Goal: Information Seeking & Learning: Learn about a topic

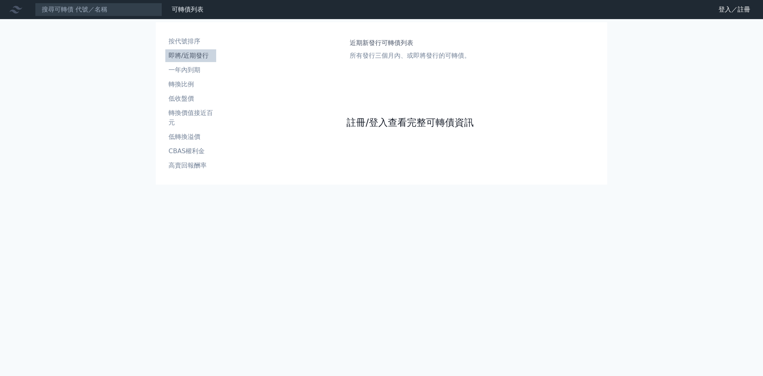
click at [381, 121] on link "註冊/登入查看完整可轉債資訊" at bounding box center [410, 122] width 127 height 13
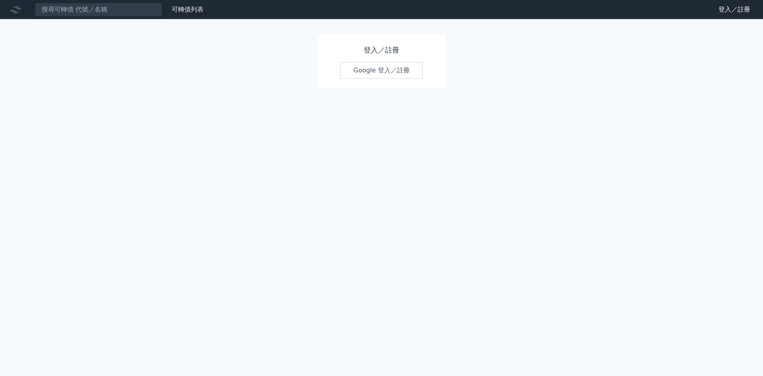
click at [380, 74] on link "Google 登入／註冊" at bounding box center [381, 70] width 83 height 17
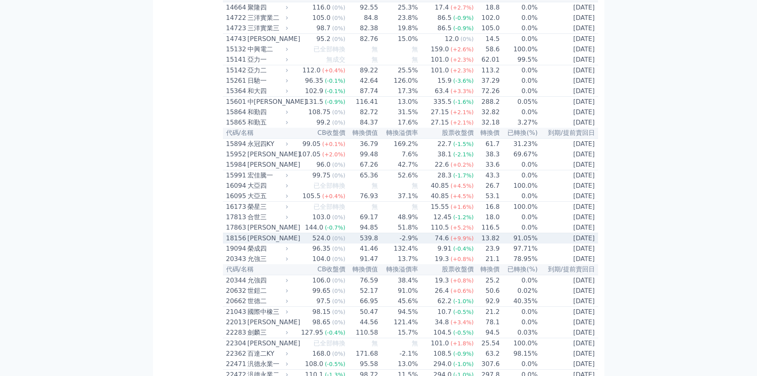
scroll to position [318, 0]
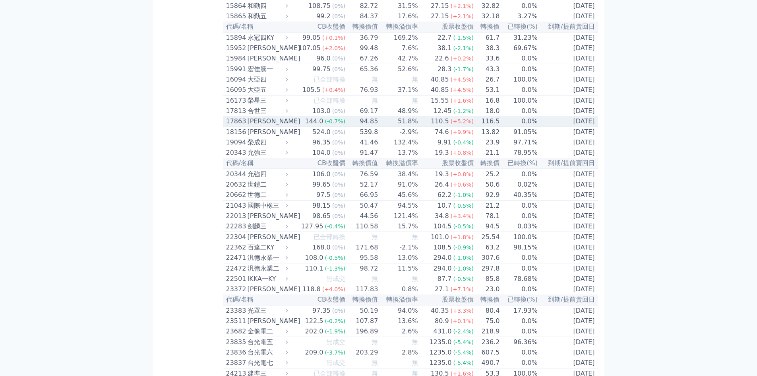
click at [258, 126] on div "[PERSON_NAME]" at bounding box center [267, 121] width 39 height 10
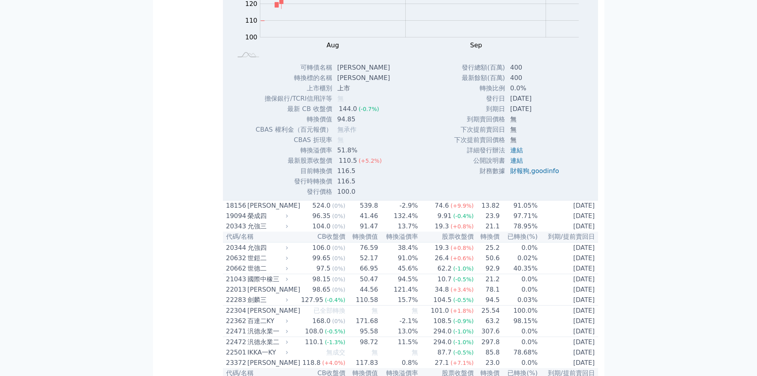
scroll to position [424, 0]
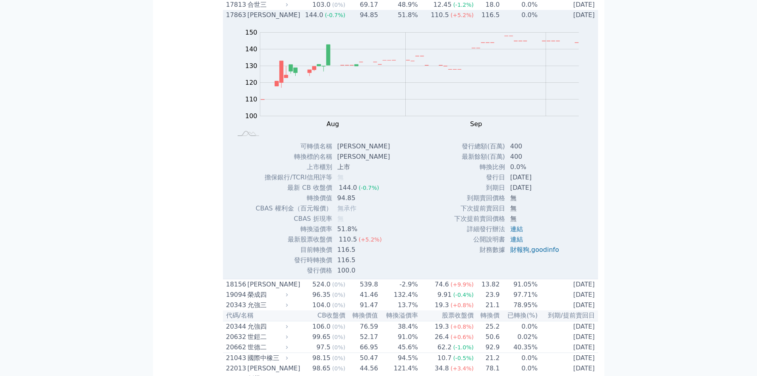
click at [239, 20] on div "17863" at bounding box center [235, 15] width 19 height 10
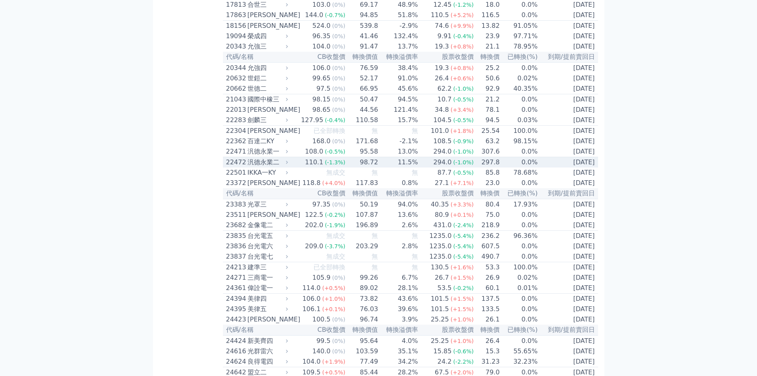
scroll to position [530, 0]
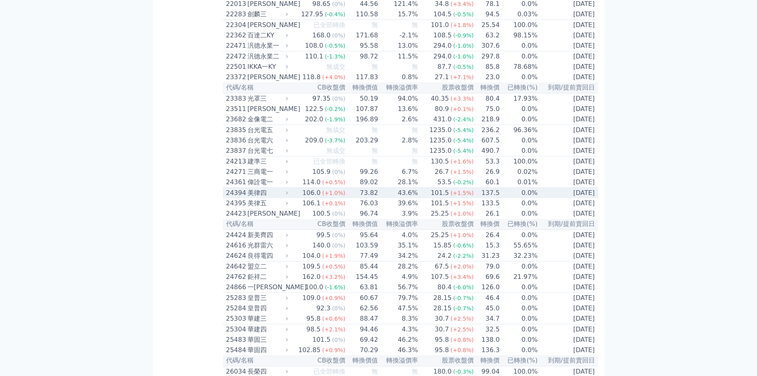
click at [239, 198] on div "24394" at bounding box center [235, 193] width 19 height 10
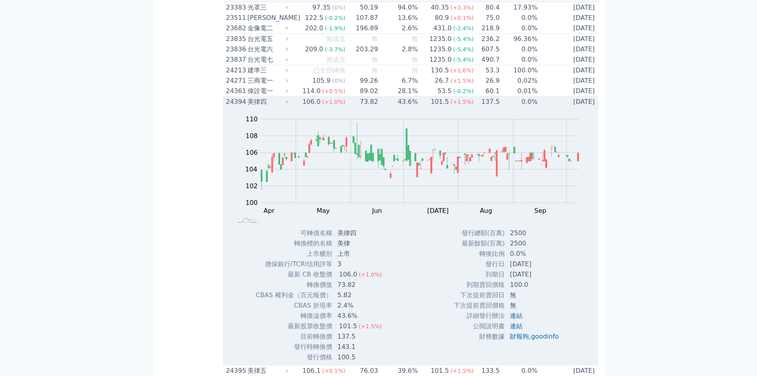
scroll to position [636, 0]
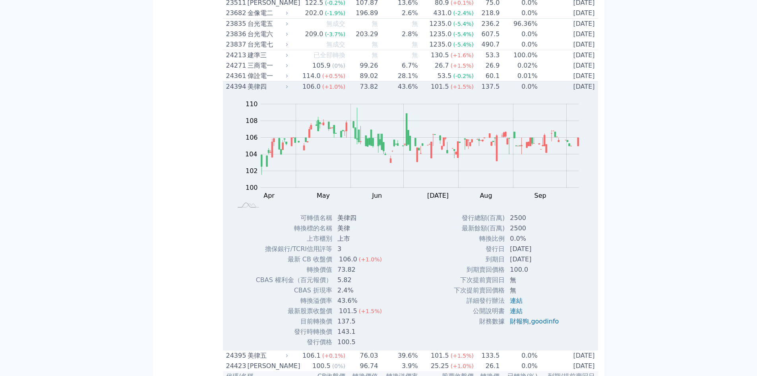
click at [240, 91] on div "24394" at bounding box center [235, 87] width 19 height 10
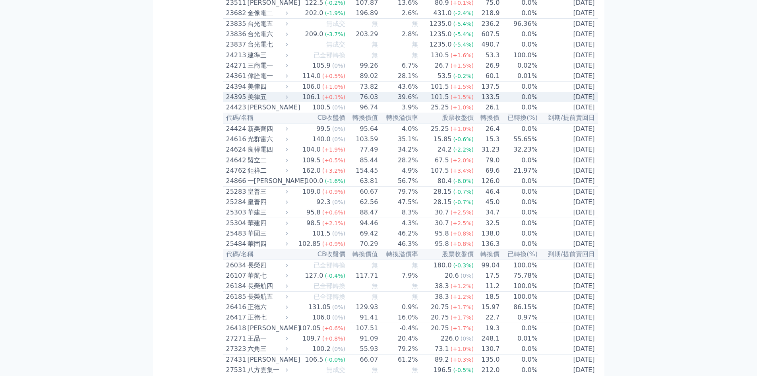
click at [239, 102] on div "24395" at bounding box center [235, 97] width 19 height 10
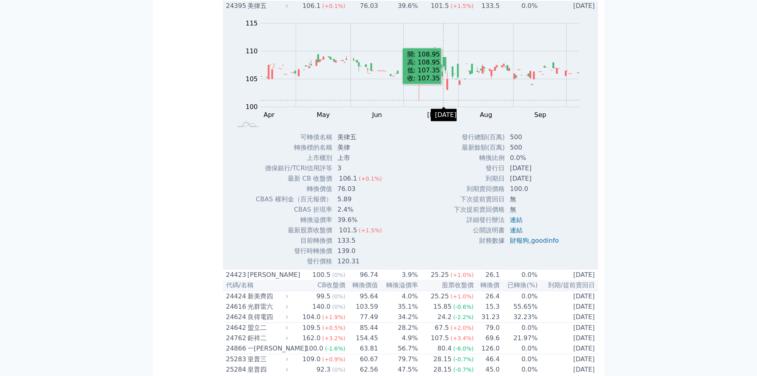
scroll to position [742, 0]
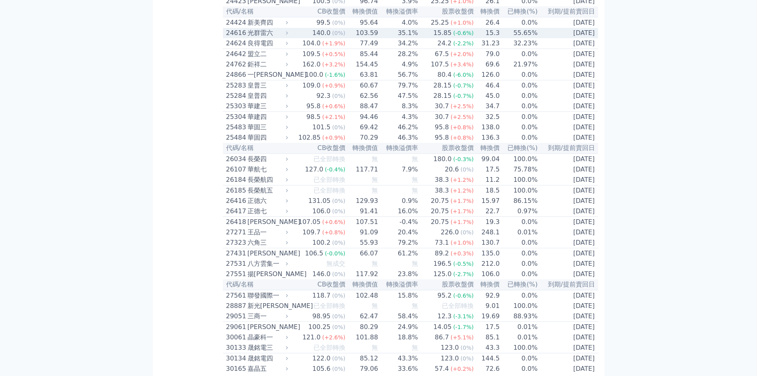
click at [236, 38] on div "24616" at bounding box center [235, 33] width 19 height 10
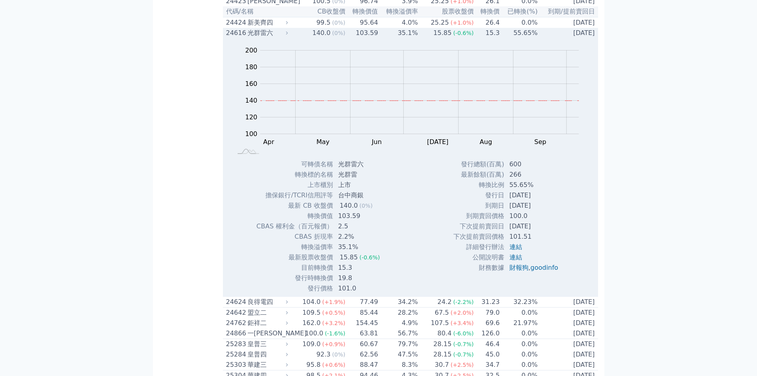
click at [234, 38] on div "24616" at bounding box center [235, 33] width 19 height 10
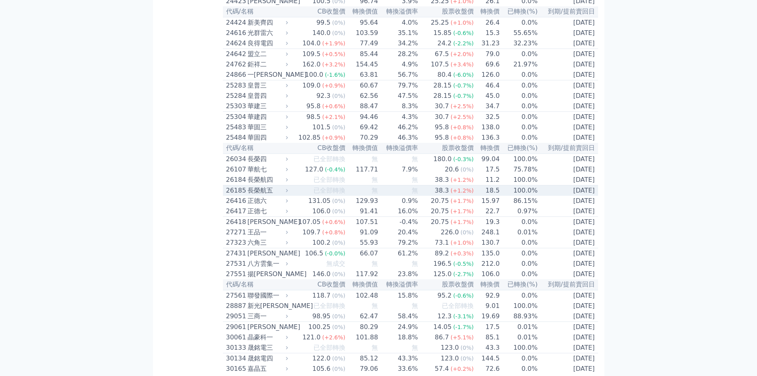
scroll to position [954, 0]
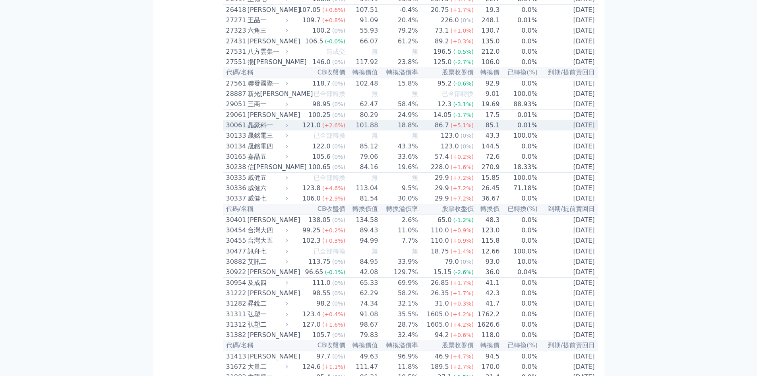
click at [237, 130] on div "30061" at bounding box center [235, 125] width 19 height 10
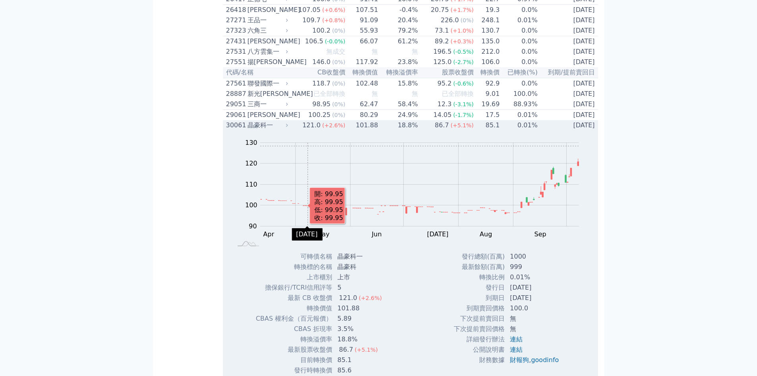
scroll to position [1060, 0]
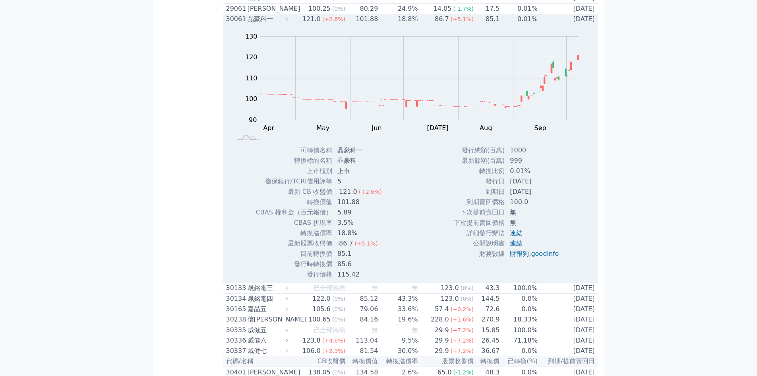
click at [240, 24] on div "30061" at bounding box center [235, 19] width 19 height 10
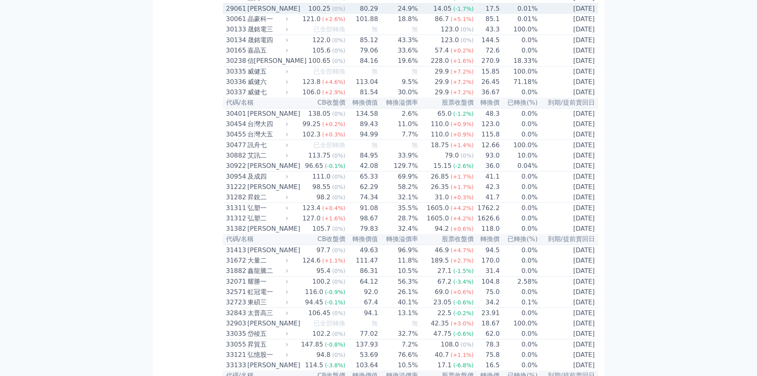
click at [239, 14] on div "29061" at bounding box center [235, 9] width 19 height 10
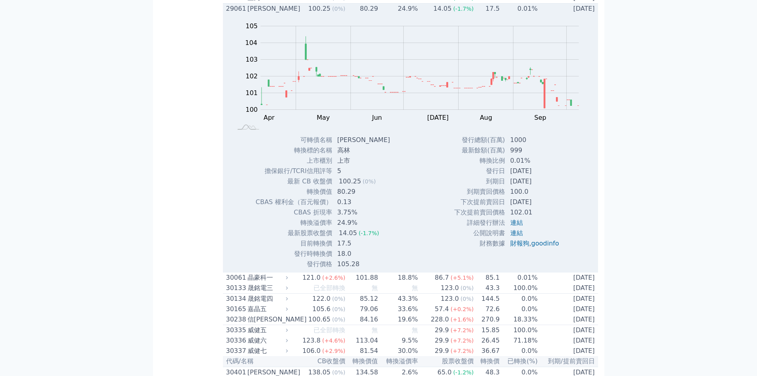
click at [239, 14] on div "29061" at bounding box center [235, 9] width 19 height 10
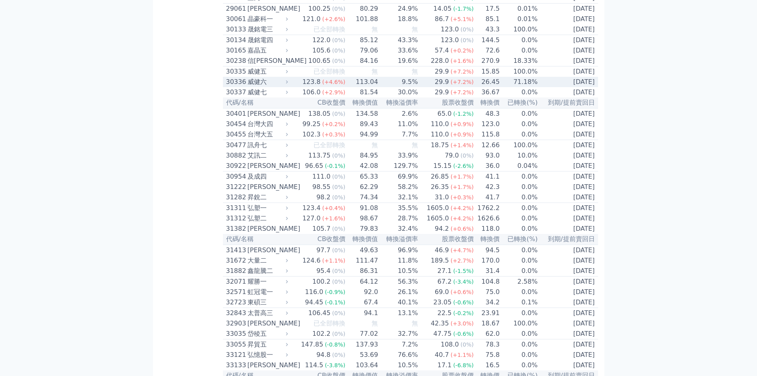
click at [255, 87] on div "威健六" at bounding box center [267, 82] width 39 height 10
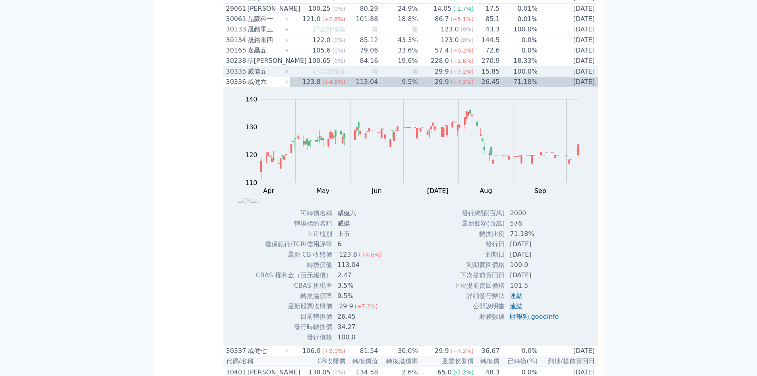
click at [239, 76] on div "30335" at bounding box center [235, 72] width 19 height 10
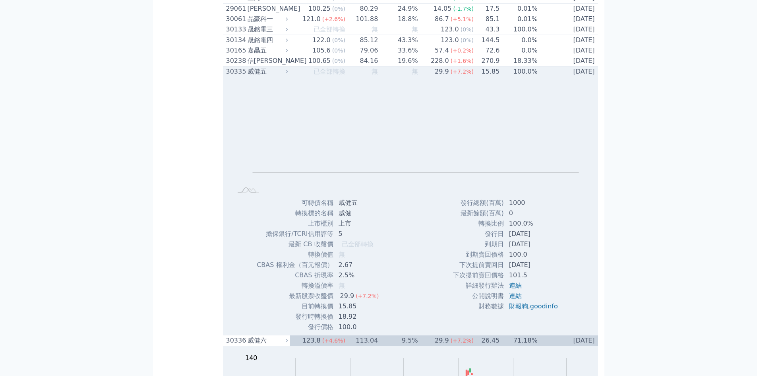
click at [238, 76] on div "30335" at bounding box center [235, 72] width 19 height 10
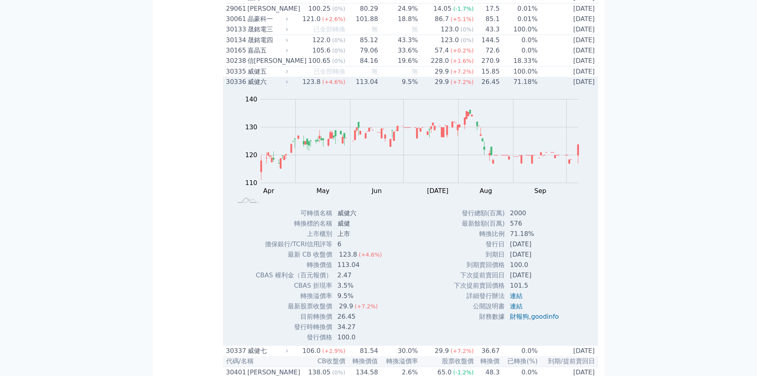
click at [240, 87] on div "30336" at bounding box center [235, 82] width 19 height 10
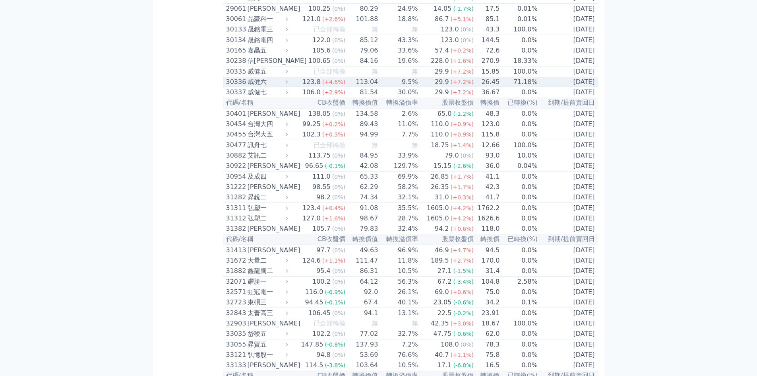
click at [240, 87] on div "30336" at bounding box center [235, 82] width 19 height 10
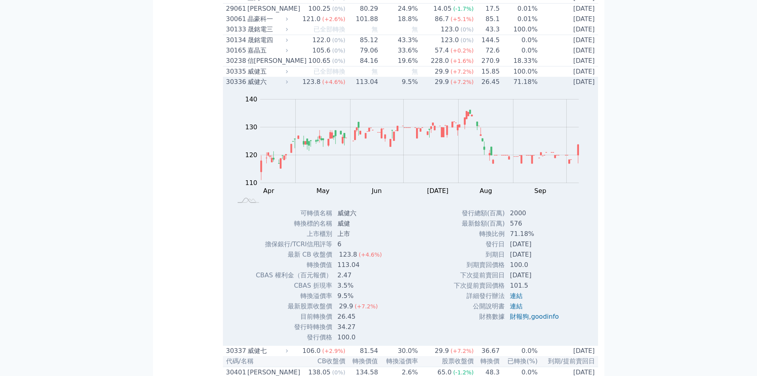
click at [236, 87] on div "30336" at bounding box center [235, 82] width 19 height 10
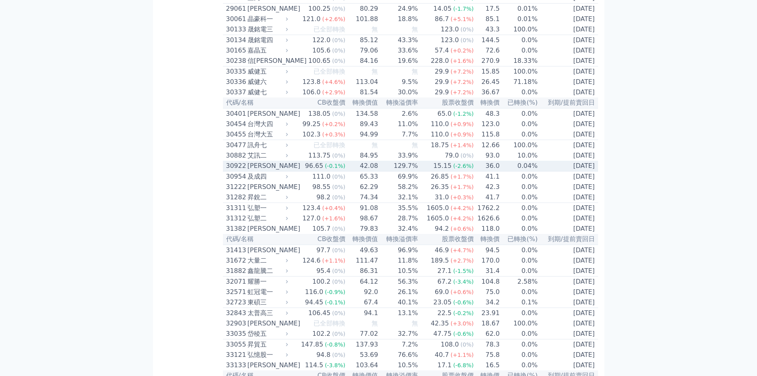
scroll to position [1166, 0]
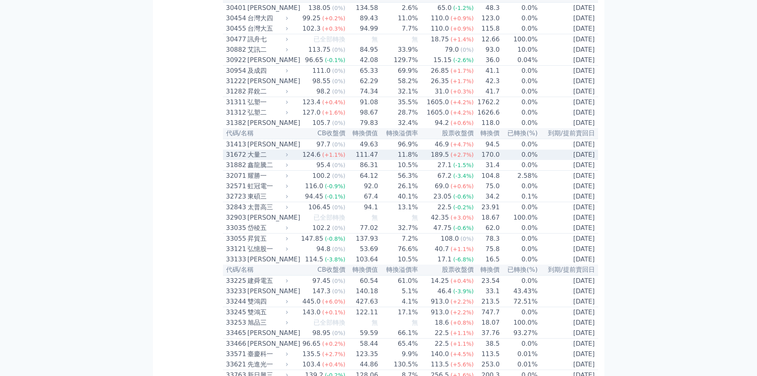
click at [237, 159] on div "31672" at bounding box center [235, 155] width 19 height 10
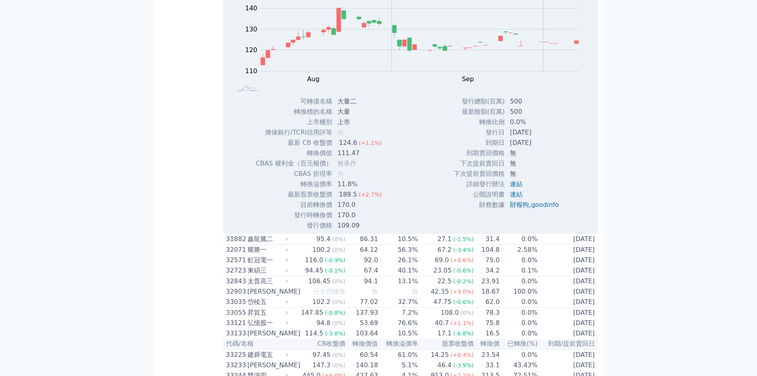
scroll to position [1378, 0]
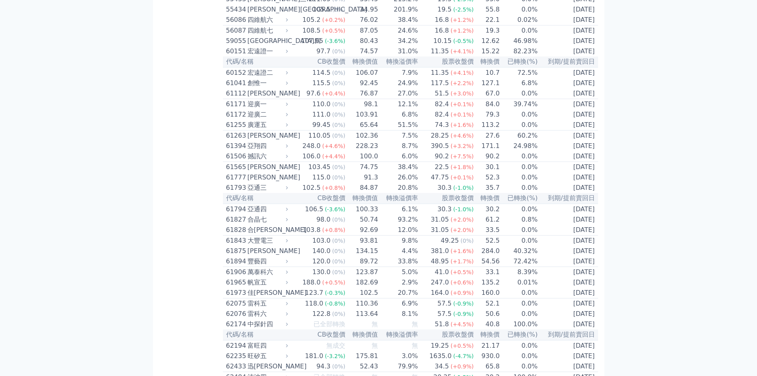
scroll to position [2862, 0]
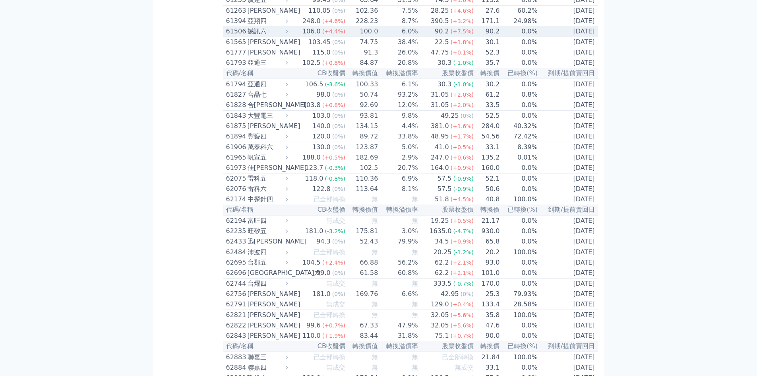
click at [237, 36] on div "61506" at bounding box center [235, 32] width 19 height 10
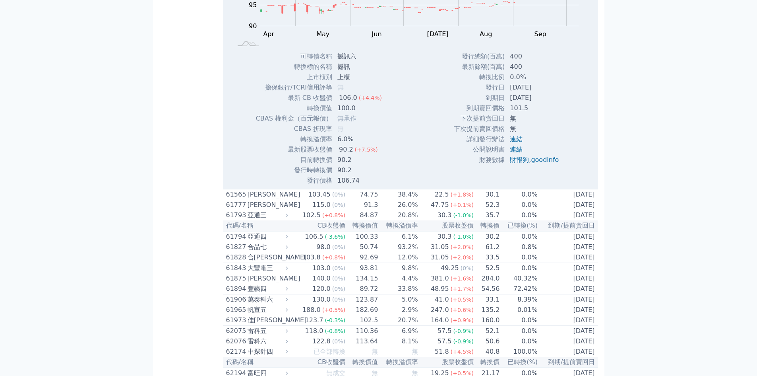
scroll to position [3073, 0]
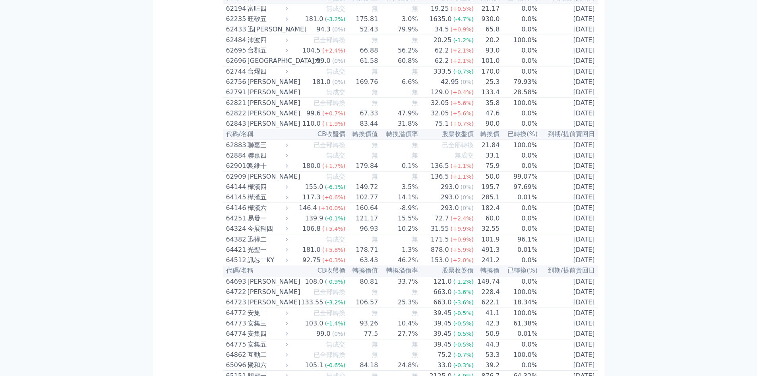
scroll to position [3180, 0]
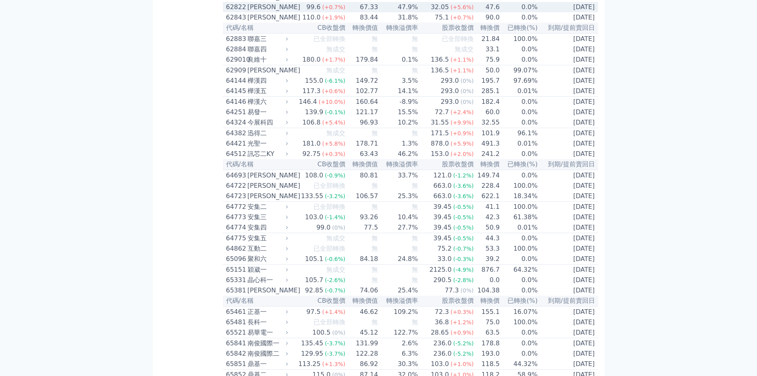
click at [238, 12] on div "62822" at bounding box center [235, 7] width 19 height 10
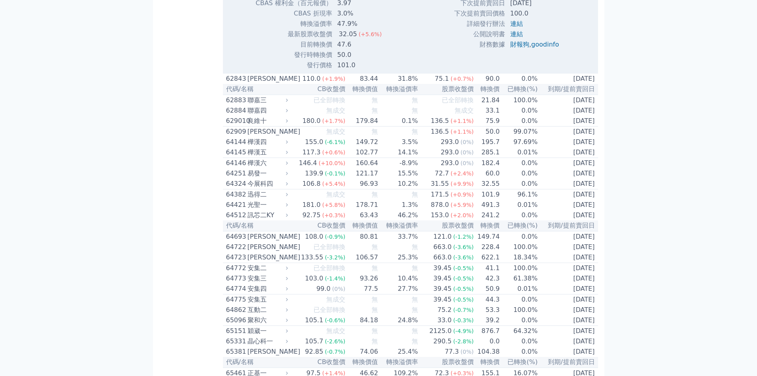
scroll to position [3391, 0]
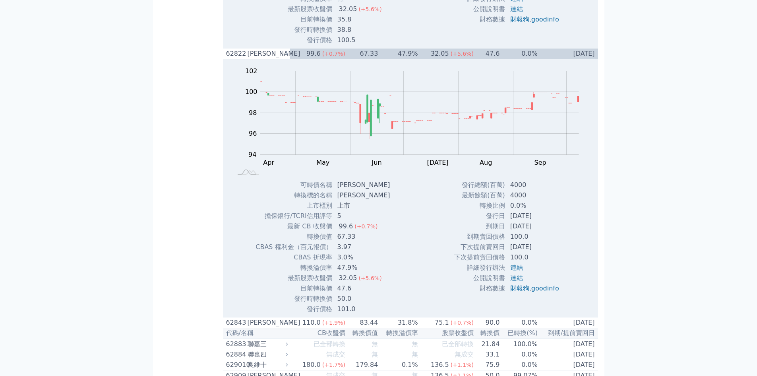
scroll to position [3498, 0]
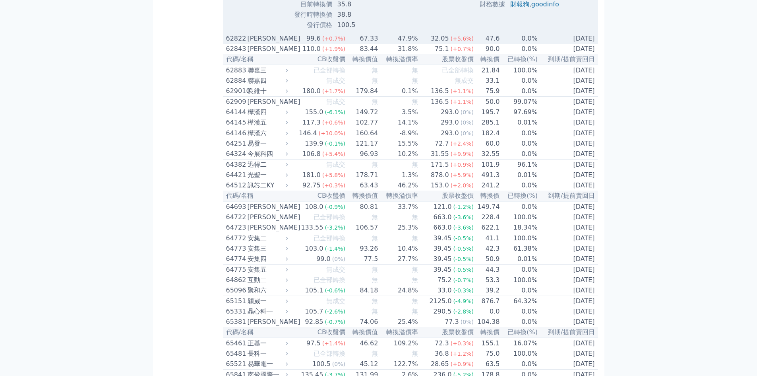
scroll to position [3391, 0]
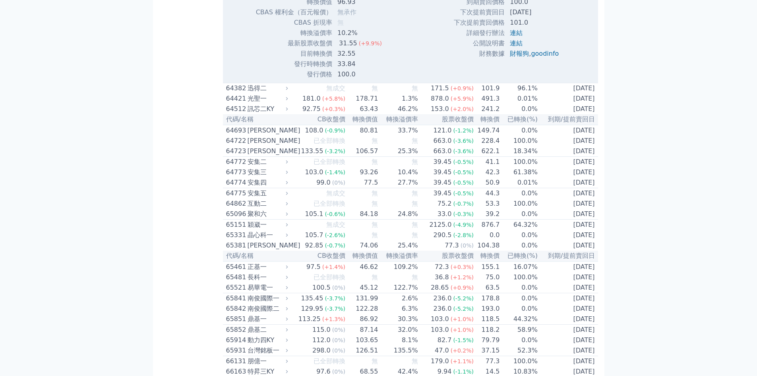
scroll to position [3498, 0]
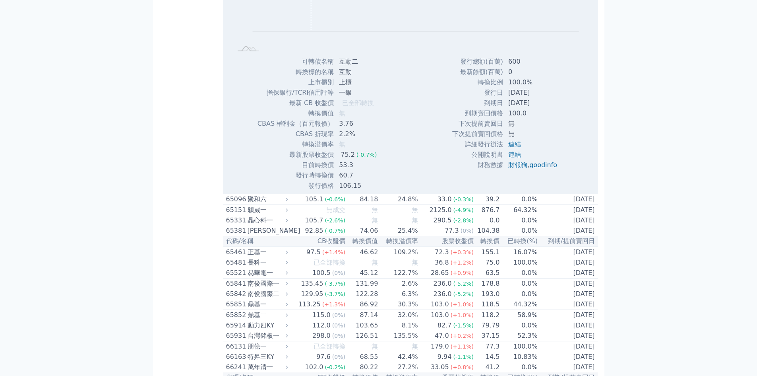
scroll to position [3604, 0]
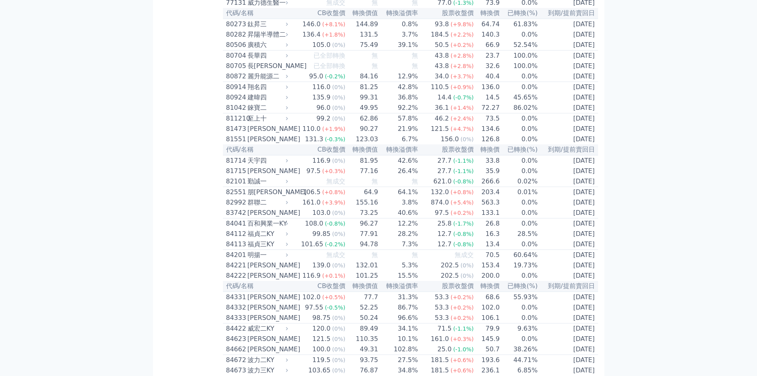
scroll to position [4027, 0]
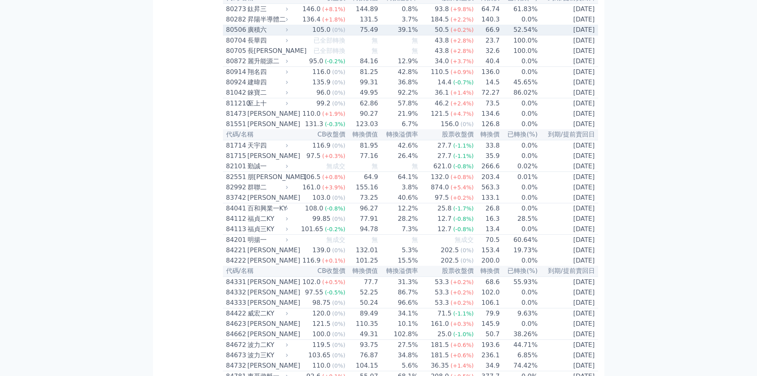
click at [237, 35] on div "80506" at bounding box center [235, 30] width 19 height 10
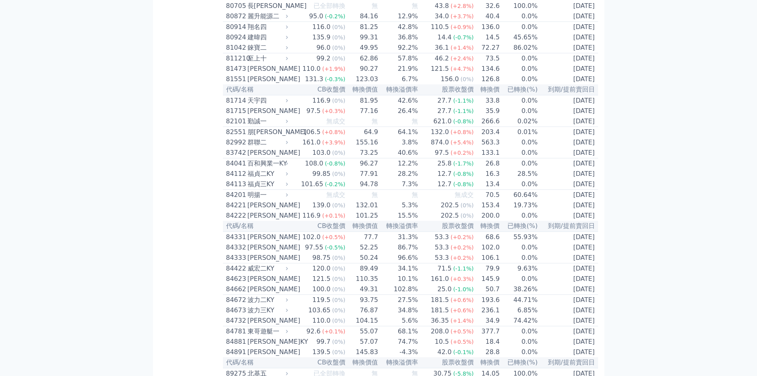
scroll to position [4345, 0]
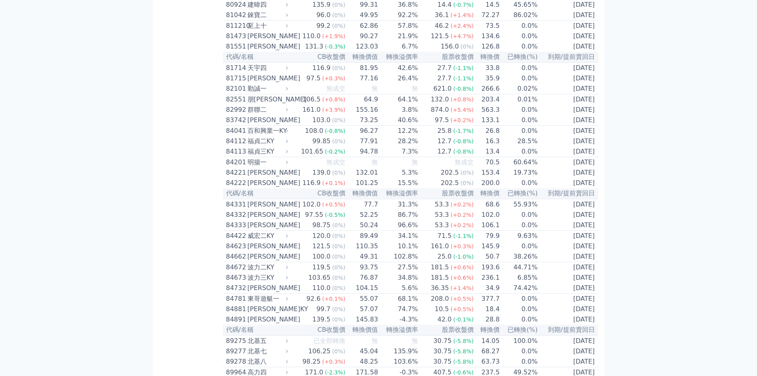
scroll to position [4133, 0]
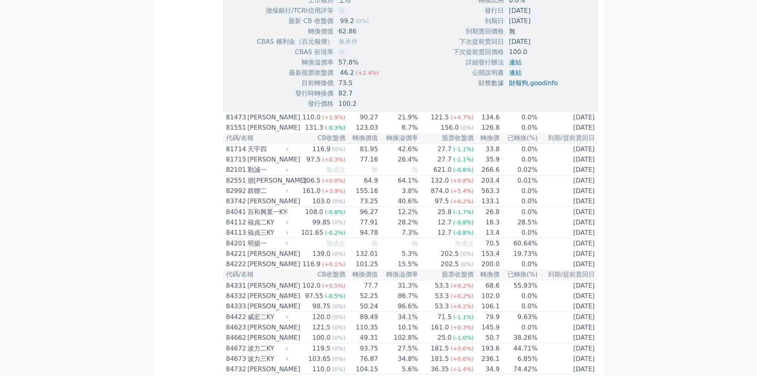
scroll to position [4345, 0]
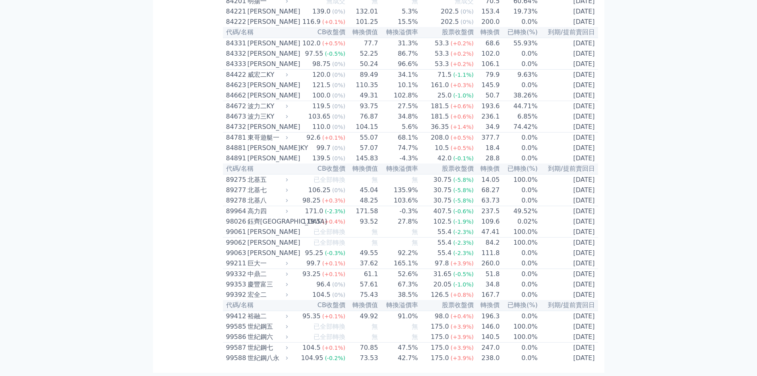
scroll to position [4558, 0]
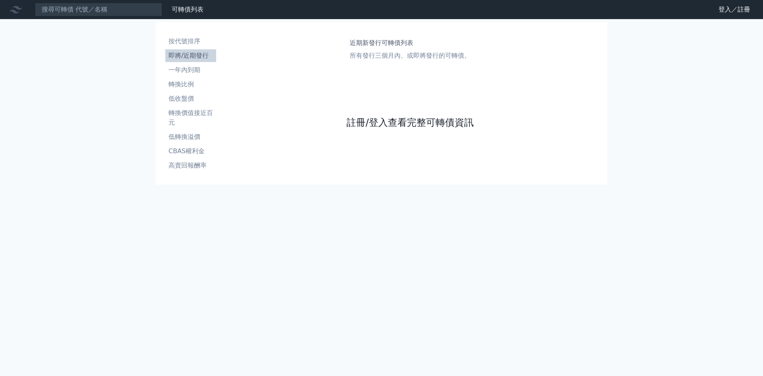
click at [427, 119] on link "註冊/登入查看完整可轉債資訊" at bounding box center [410, 122] width 127 height 13
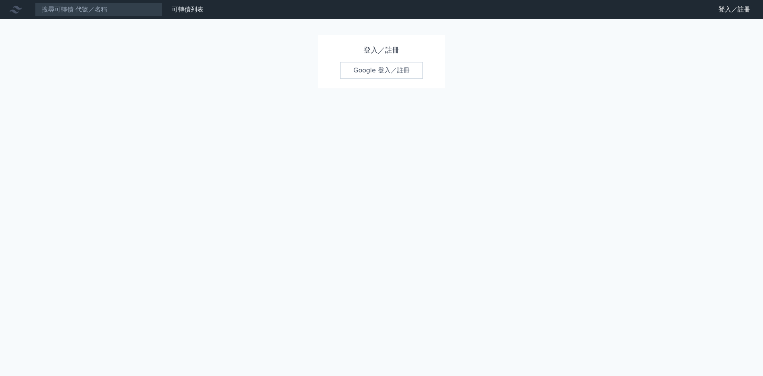
click at [400, 69] on link "Google 登入／註冊" at bounding box center [381, 70] width 83 height 17
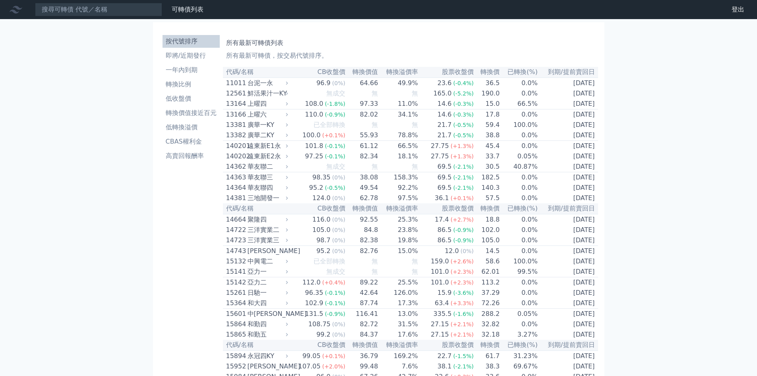
click at [195, 41] on li "按代號排序" at bounding box center [191, 42] width 57 height 10
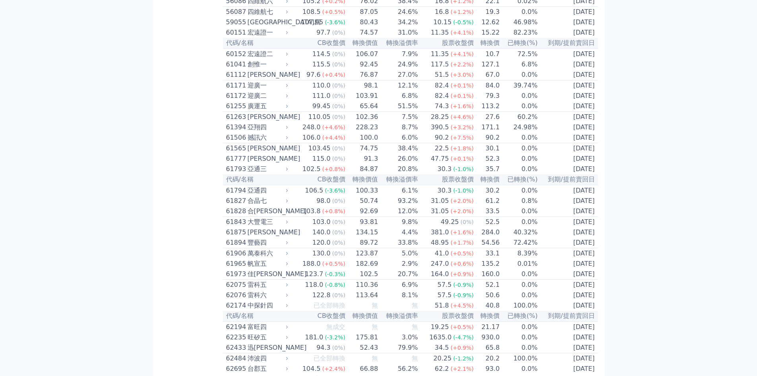
scroll to position [3073, 0]
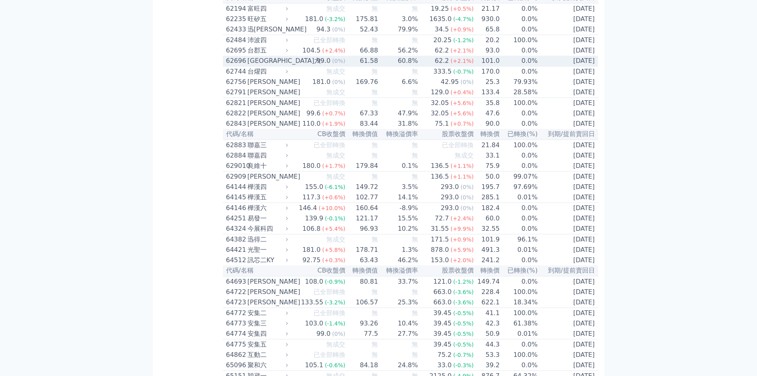
click at [256, 66] on div "[GEOGRAPHIC_DATA]六" at bounding box center [267, 61] width 39 height 10
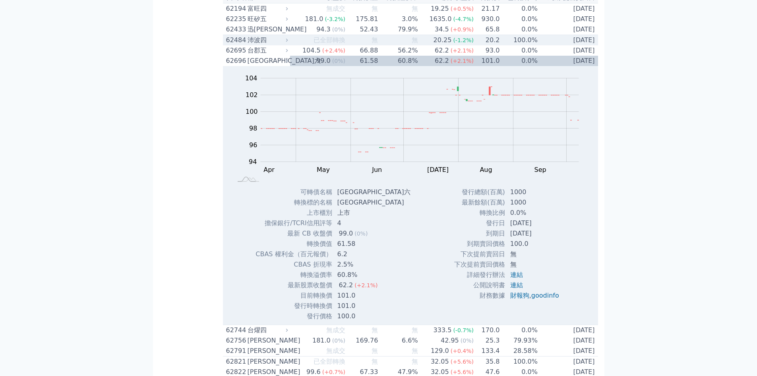
scroll to position [3286, 0]
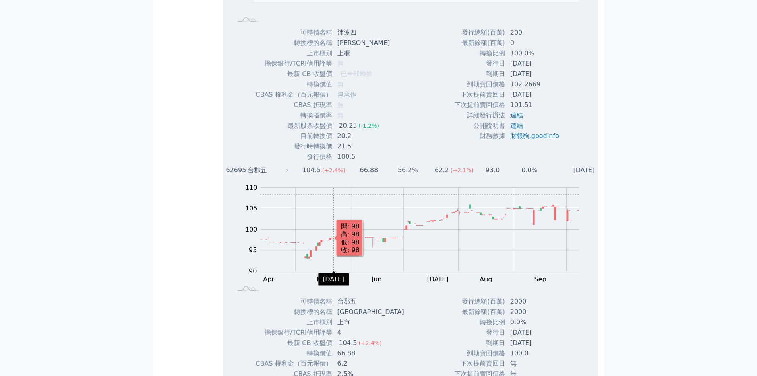
scroll to position [3180, 0]
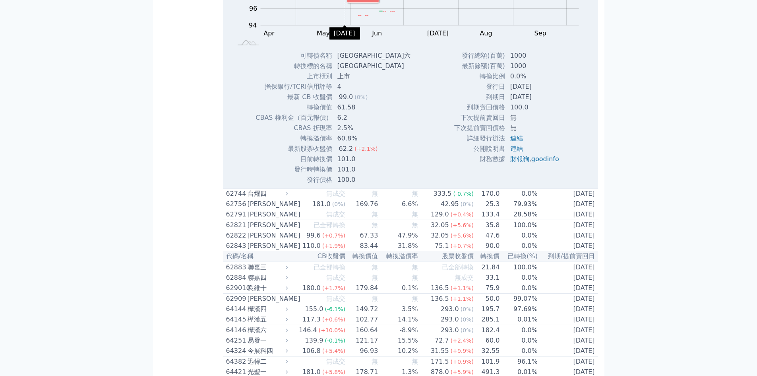
scroll to position [3498, 0]
